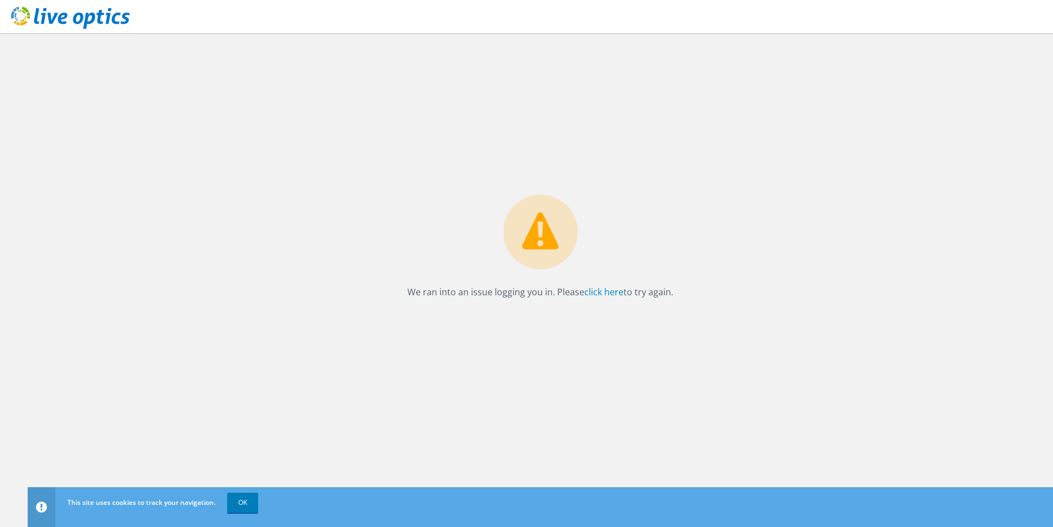
click at [492, 329] on div "We ran into an issue logging you in. Please click here to try again." at bounding box center [540, 280] width 1025 height 494
click at [581, 292] on p "We ran into an issue logging you in. Please click here to try again." at bounding box center [540, 291] width 266 height 15
click at [598, 292] on link "click here" at bounding box center [603, 292] width 39 height 12
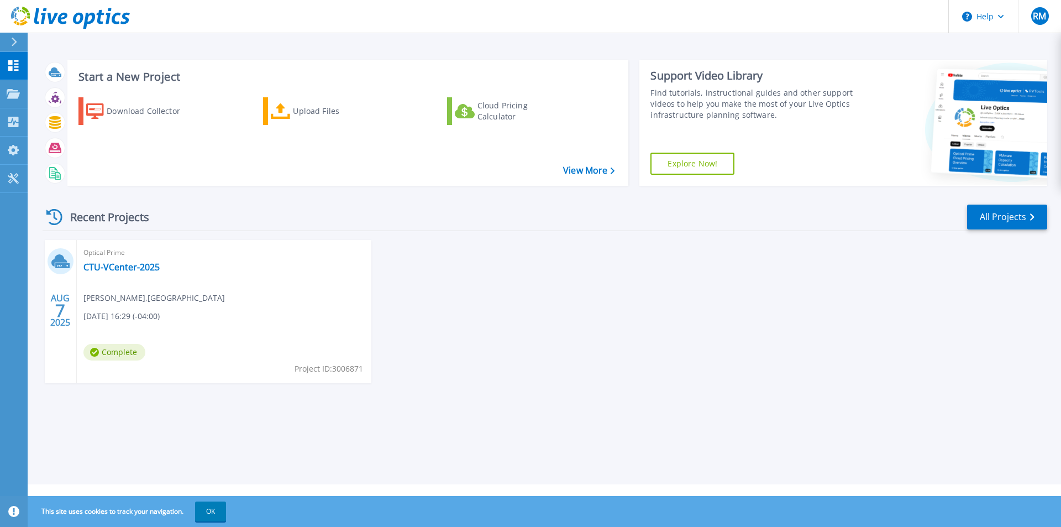
click at [479, 219] on div "Recent Projects All Projects" at bounding box center [545, 217] width 1005 height 28
click at [466, 217] on div "Recent Projects All Projects" at bounding box center [545, 217] width 1005 height 28
click at [122, 294] on span "Robert Martin , CAPITOL COLLEGE" at bounding box center [154, 298] width 142 height 12
click at [138, 268] on link "CTU-VCenter-2025" at bounding box center [121, 266] width 76 height 11
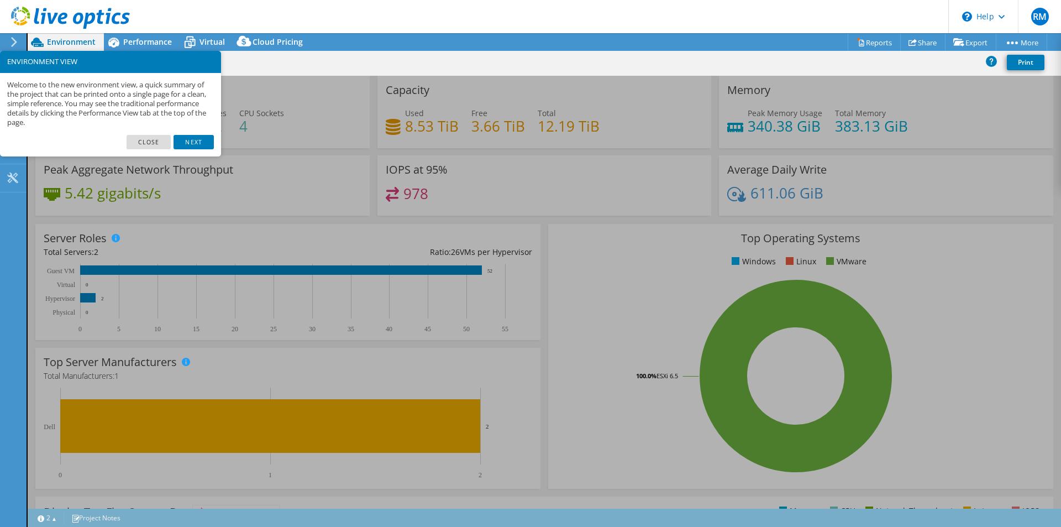
select select "USD"
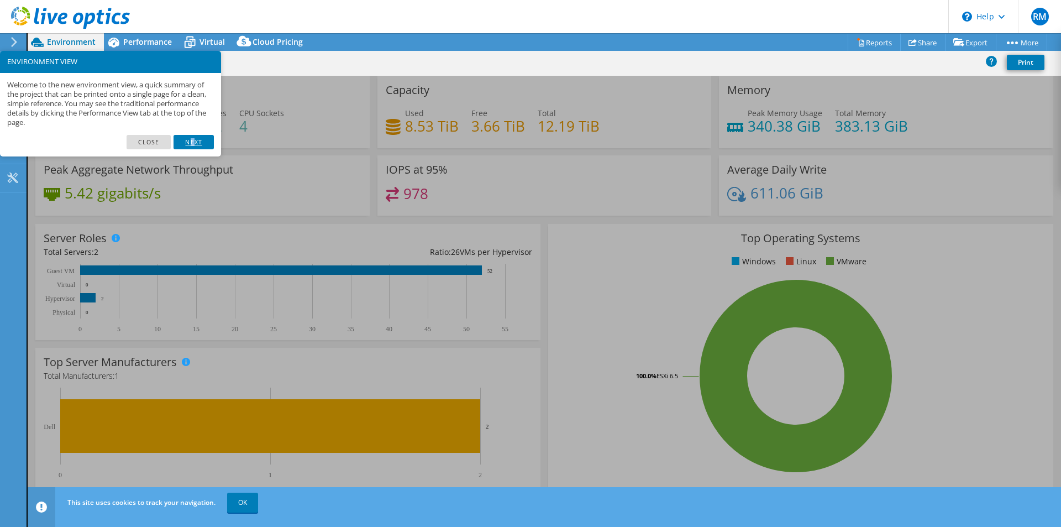
click at [193, 140] on link "Next" at bounding box center [194, 142] width 40 height 14
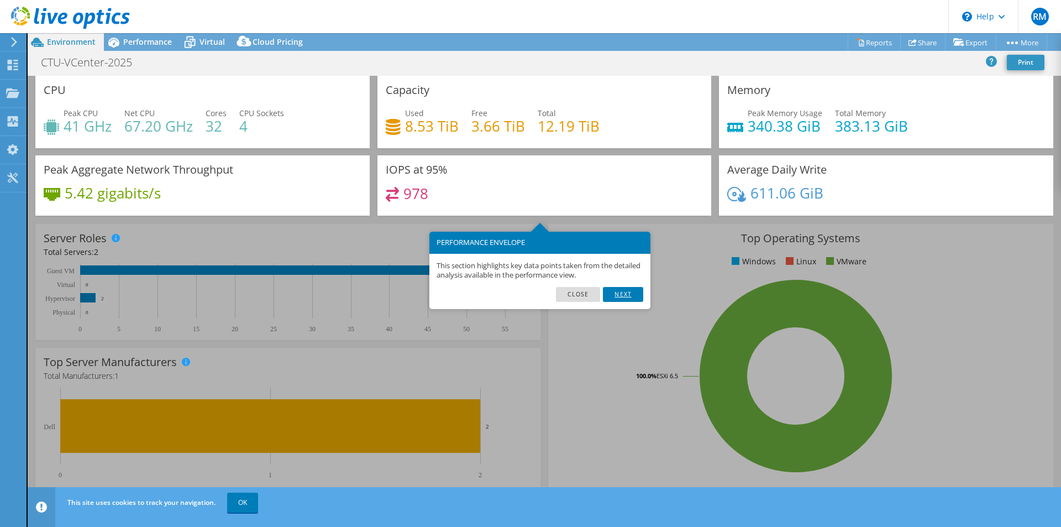
click at [628, 296] on link "Next" at bounding box center [623, 294] width 40 height 14
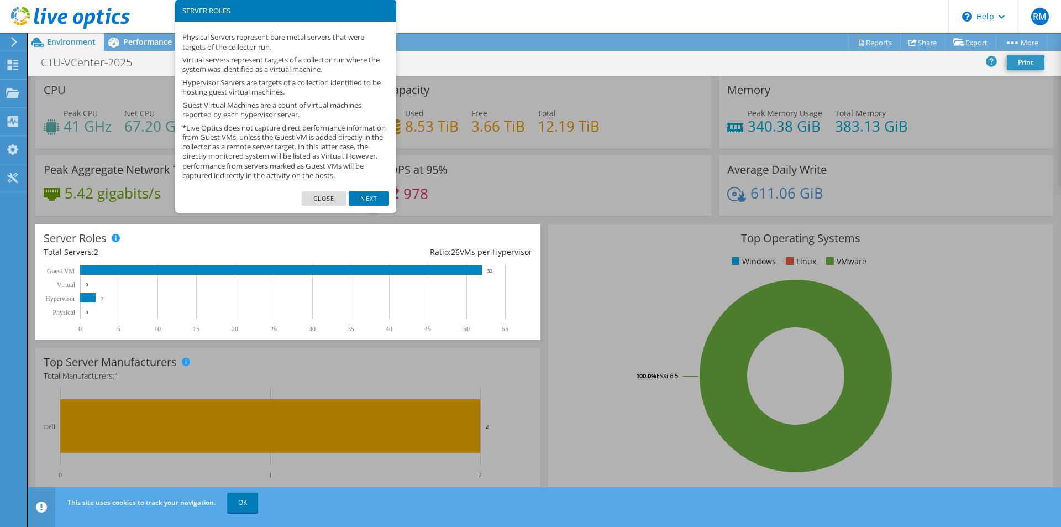
click at [273, 155] on p "*Live Optics does not capture direct performance information from Guest VMs, un…" at bounding box center [285, 151] width 207 height 57
click at [368, 202] on link "Next" at bounding box center [369, 198] width 40 height 14
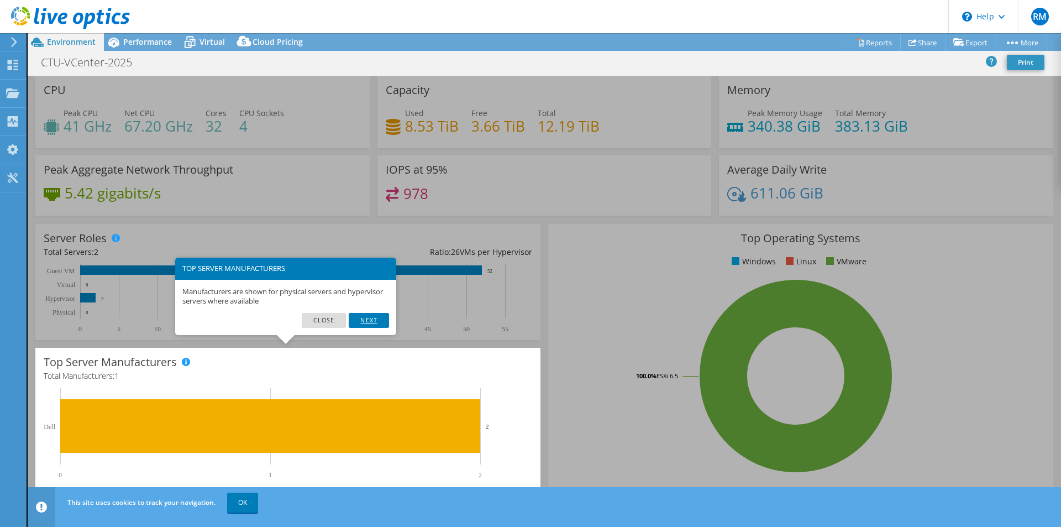
click at [373, 317] on link "Next" at bounding box center [369, 320] width 40 height 14
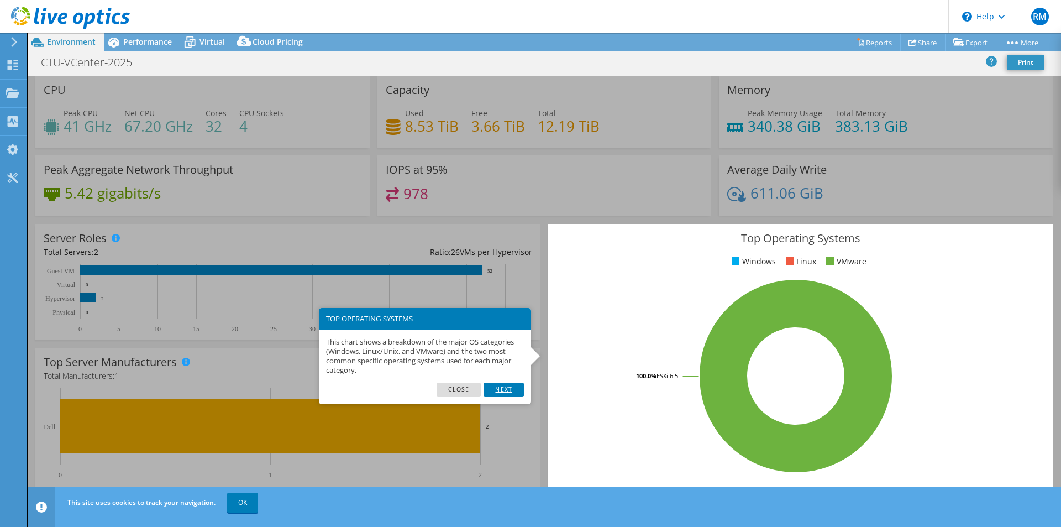
click at [500, 387] on link "Next" at bounding box center [504, 390] width 40 height 14
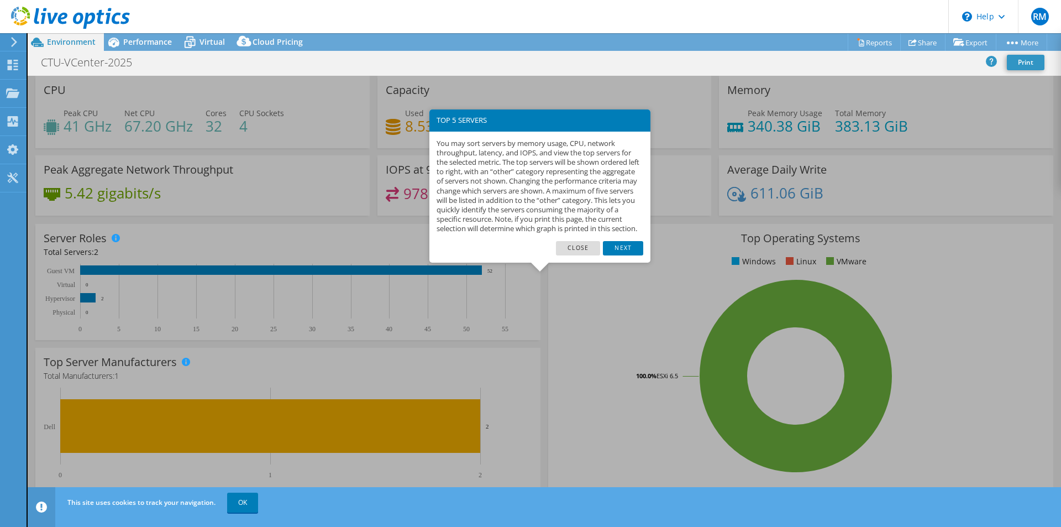
scroll to position [211, 0]
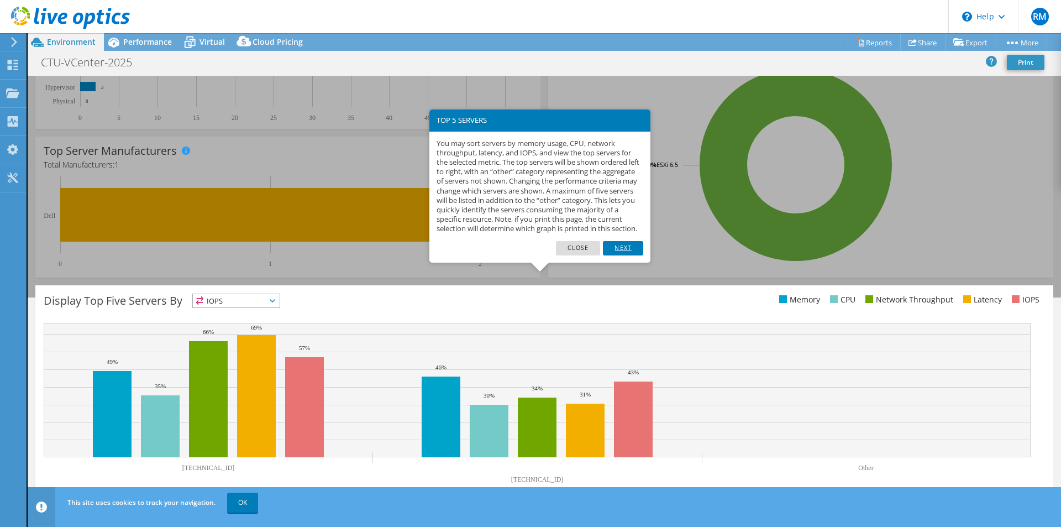
click at [623, 255] on link "Next" at bounding box center [623, 248] width 40 height 14
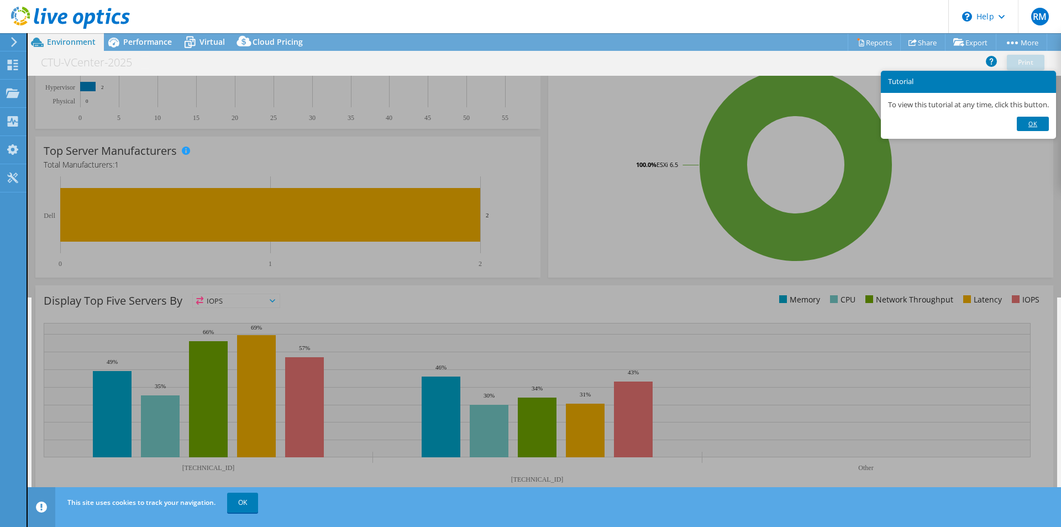
click at [1034, 123] on link "Ok" at bounding box center [1033, 124] width 32 height 14
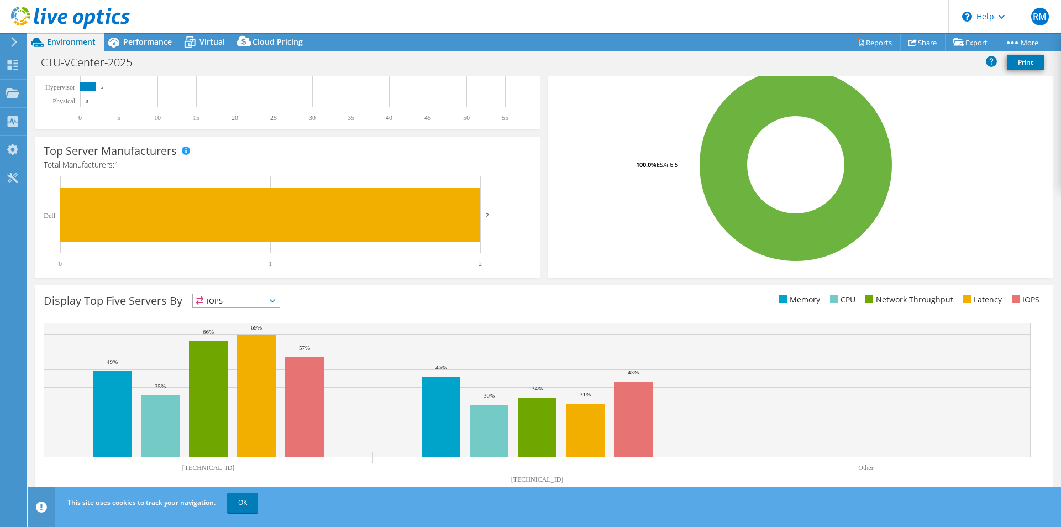
scroll to position [0, 0]
